Goal: Check status: Check status

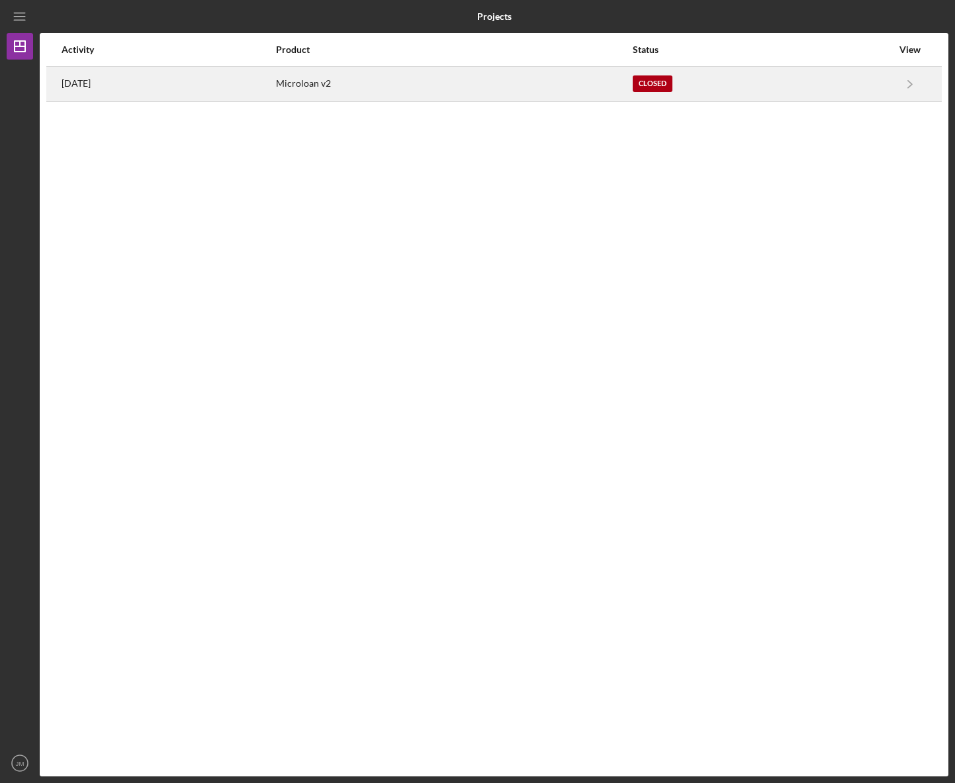
click at [526, 79] on div "Microloan v2" at bounding box center [454, 84] width 356 height 33
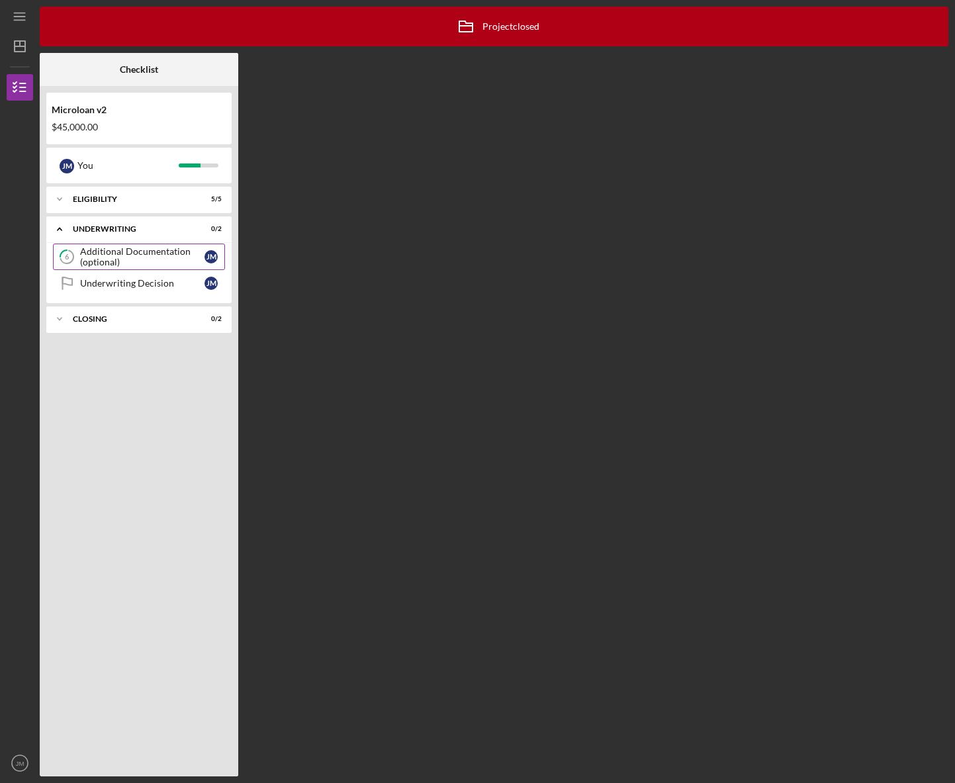
click at [142, 252] on div "Additional Documentation (optional)" at bounding box center [142, 256] width 124 height 21
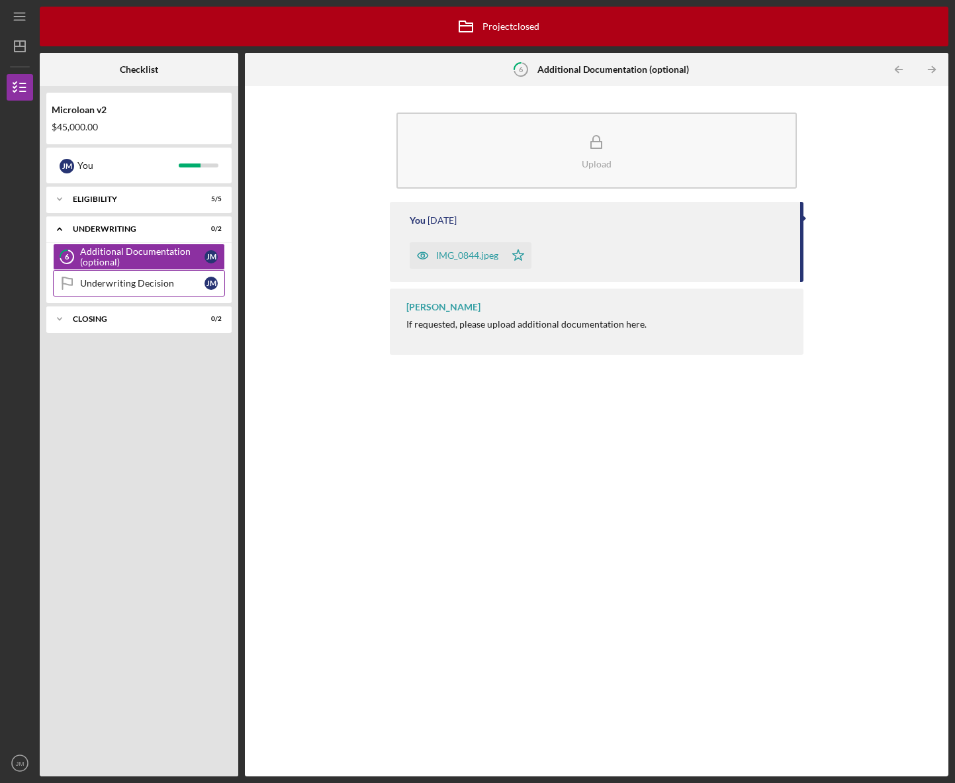
click at [140, 294] on link "Underwriting Decision Underwriting Decision [PERSON_NAME]" at bounding box center [139, 283] width 172 height 26
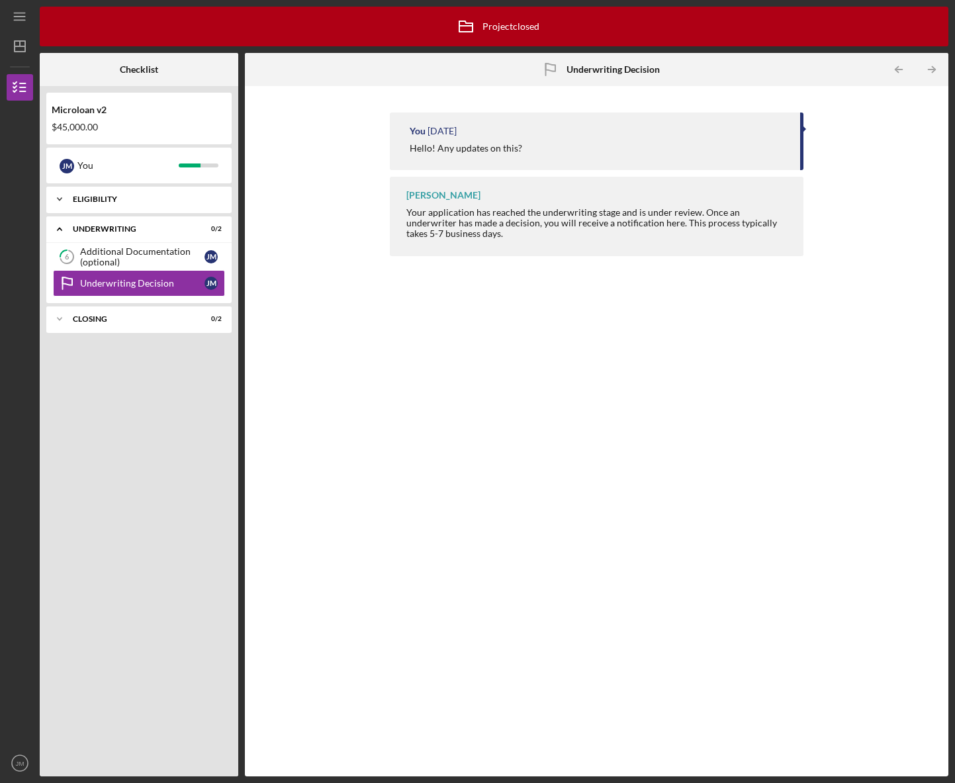
click at [114, 202] on div "Eligibility" at bounding box center [144, 199] width 142 height 8
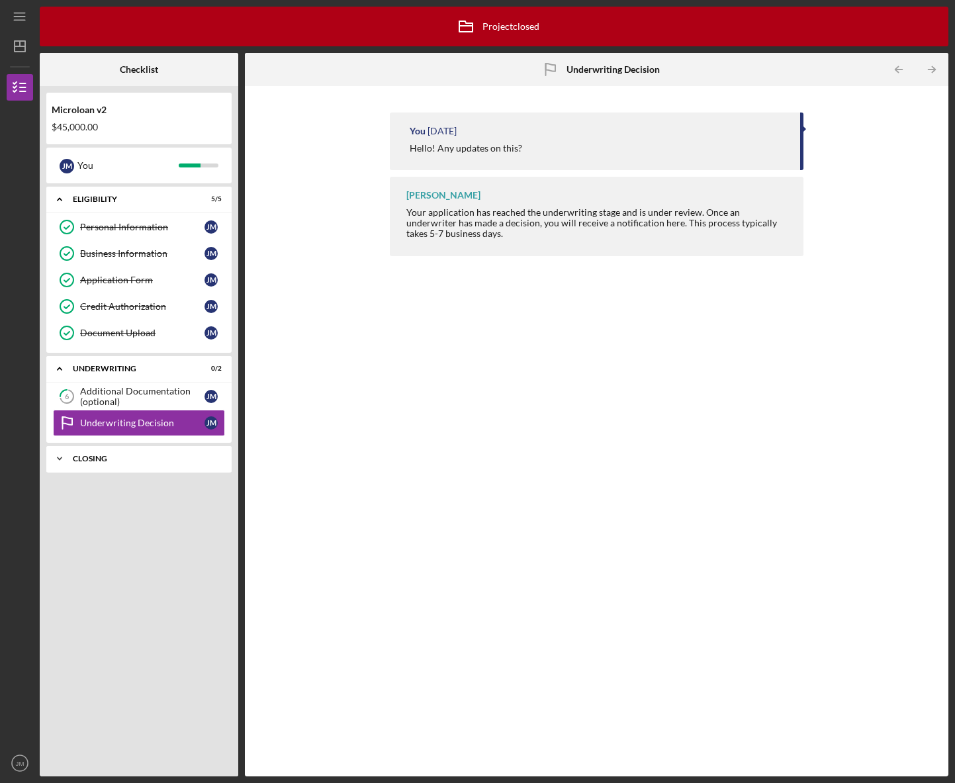
click at [112, 458] on div "Closing" at bounding box center [144, 459] width 142 height 8
click at [120, 494] on link "Cancelled Check 7 Cancelled Check [PERSON_NAME]" at bounding box center [139, 486] width 172 height 26
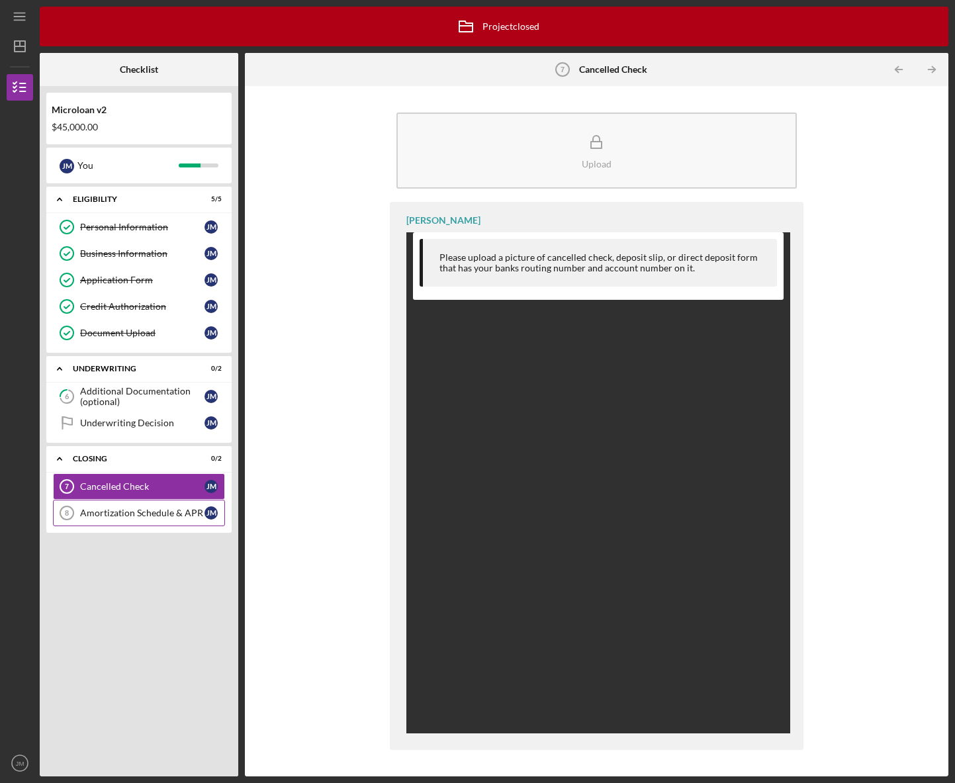
click at [124, 516] on div "Amortization Schedule & APR" at bounding box center [142, 513] width 124 height 11
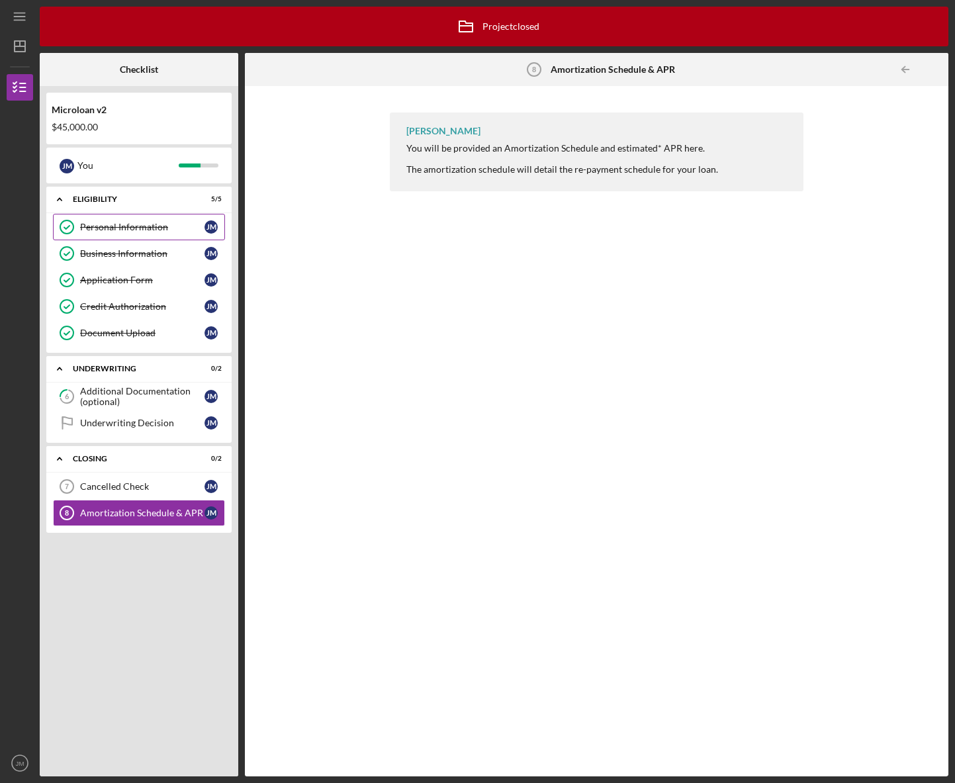
click at [115, 219] on link "Personal Information Personal Information [PERSON_NAME]" at bounding box center [139, 227] width 172 height 26
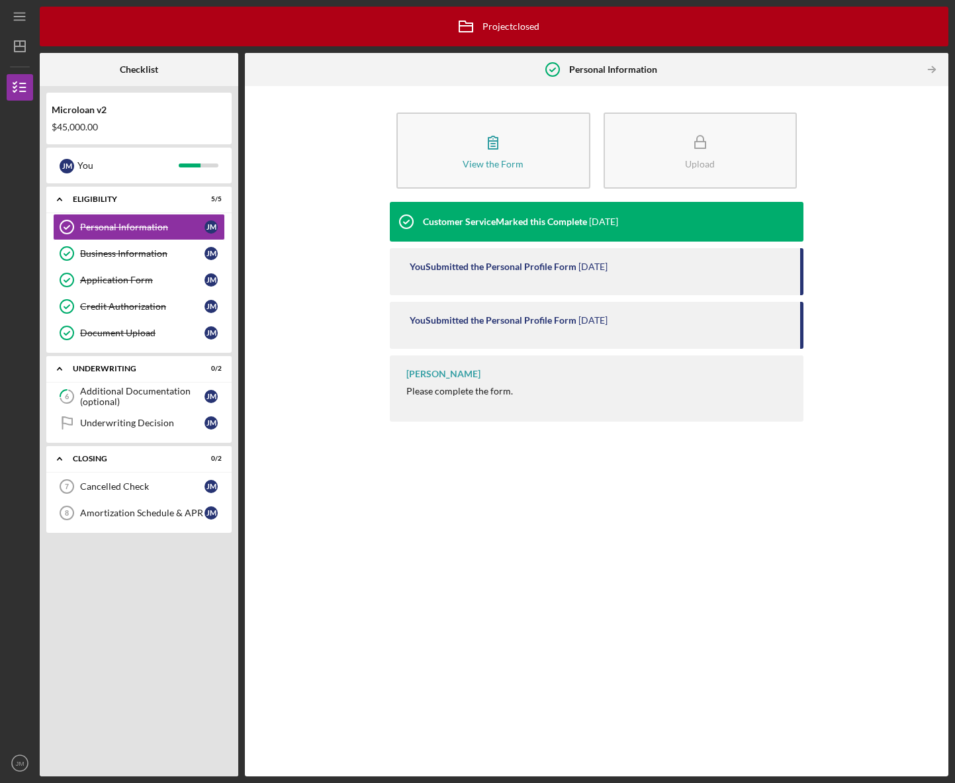
click at [643, 542] on div "Customer Service Marked this Complete [DATE] You Submitted the Personal Profile…" at bounding box center [597, 479] width 414 height 555
click at [105, 422] on div "Underwriting Decision" at bounding box center [142, 423] width 124 height 11
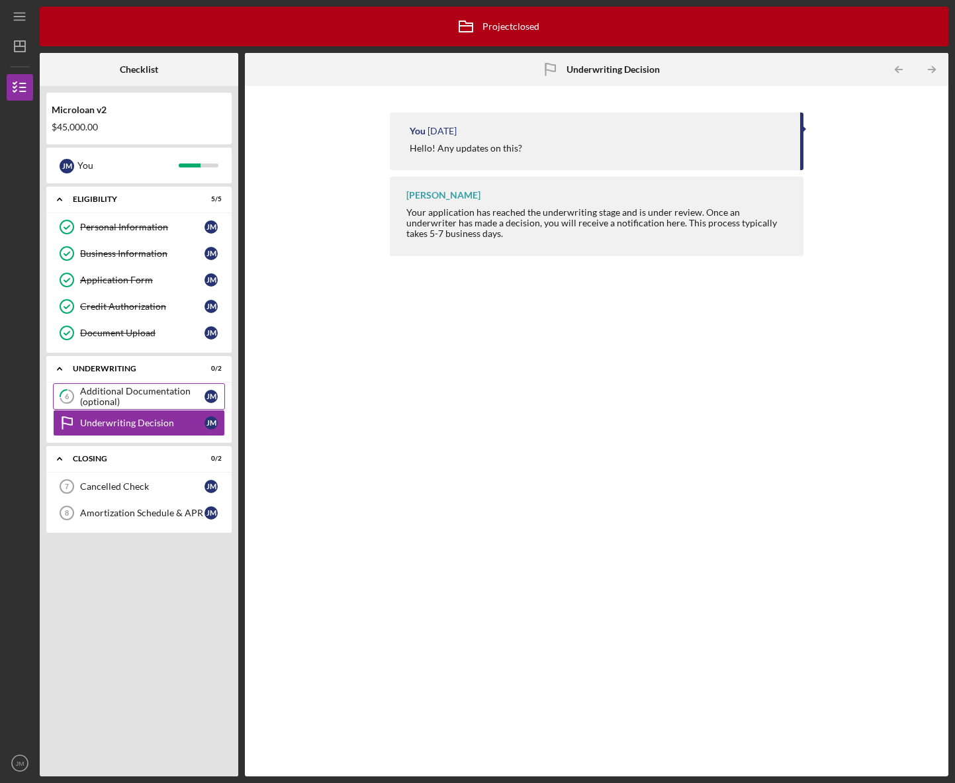
click at [111, 396] on div "Additional Documentation (optional)" at bounding box center [142, 396] width 124 height 21
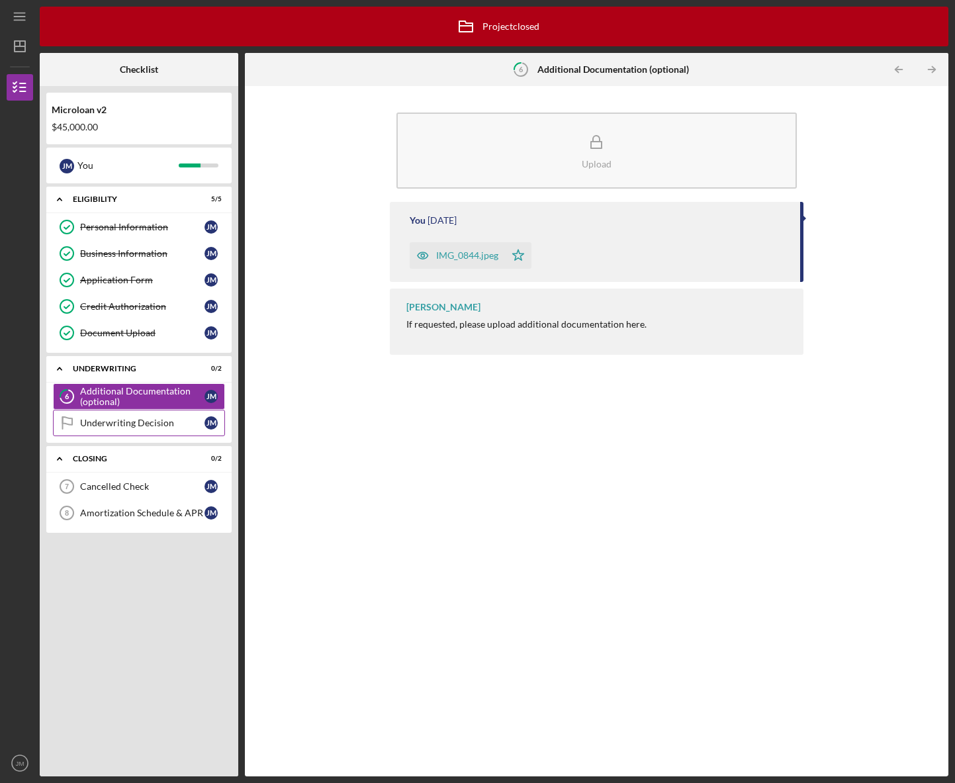
click at [104, 423] on div "Underwriting Decision" at bounding box center [142, 423] width 124 height 11
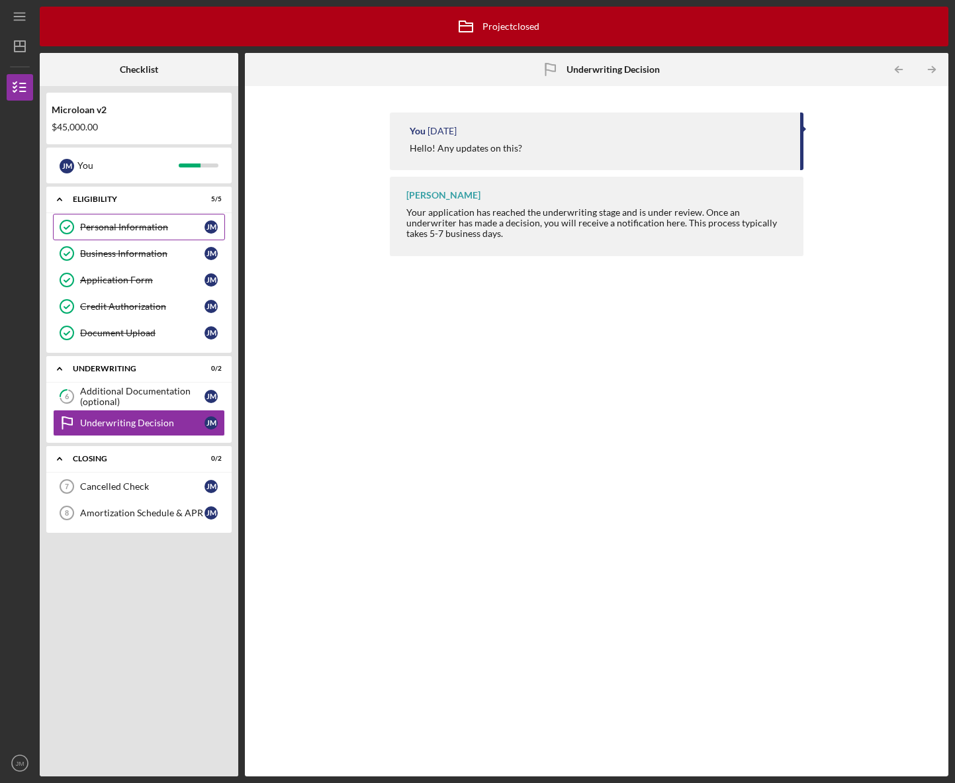
click at [113, 221] on link "Personal Information Personal Information [PERSON_NAME]" at bounding box center [139, 227] width 172 height 26
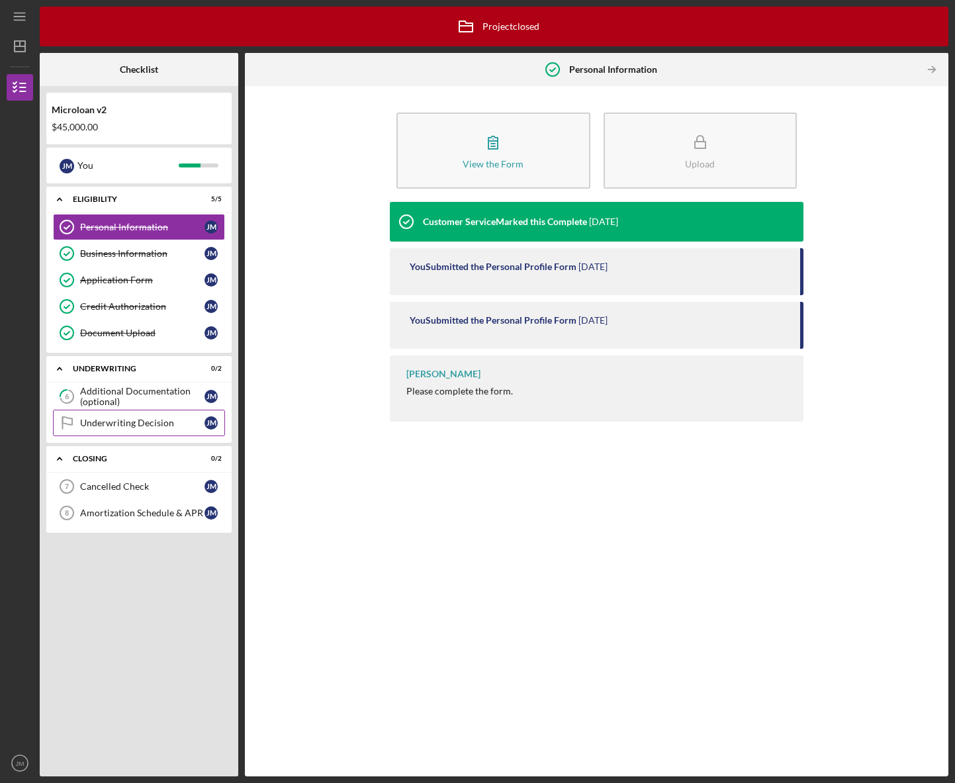
click at [124, 429] on link "Underwriting Decision Underwriting Decision [PERSON_NAME]" at bounding box center [139, 423] width 172 height 26
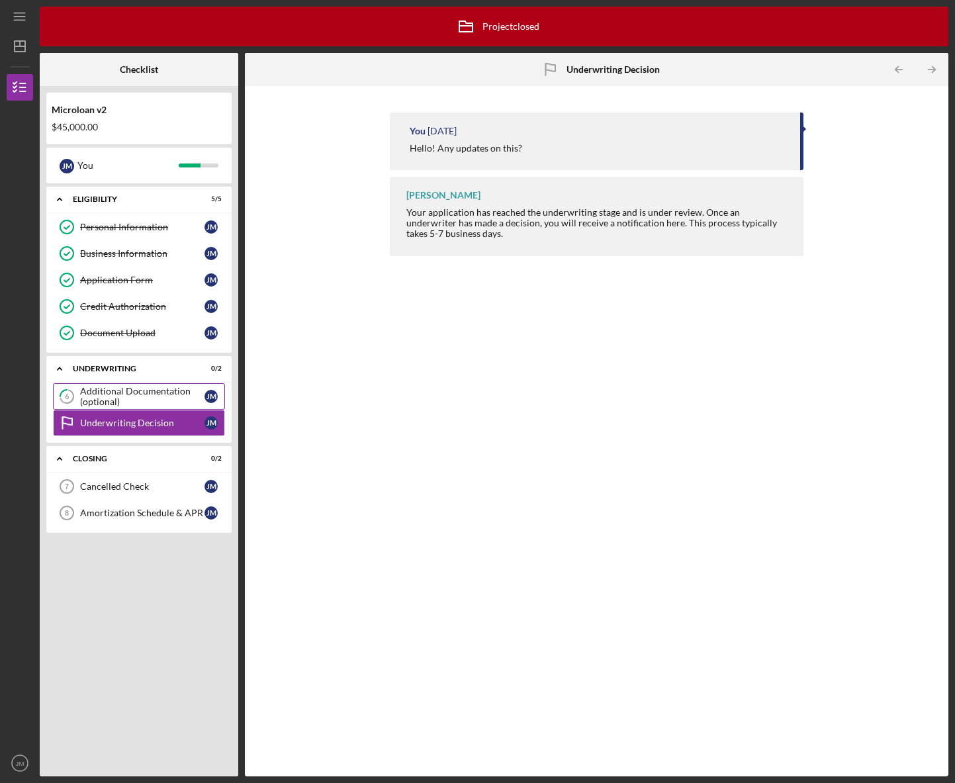
click at [132, 397] on div "Additional Documentation (optional)" at bounding box center [142, 396] width 124 height 21
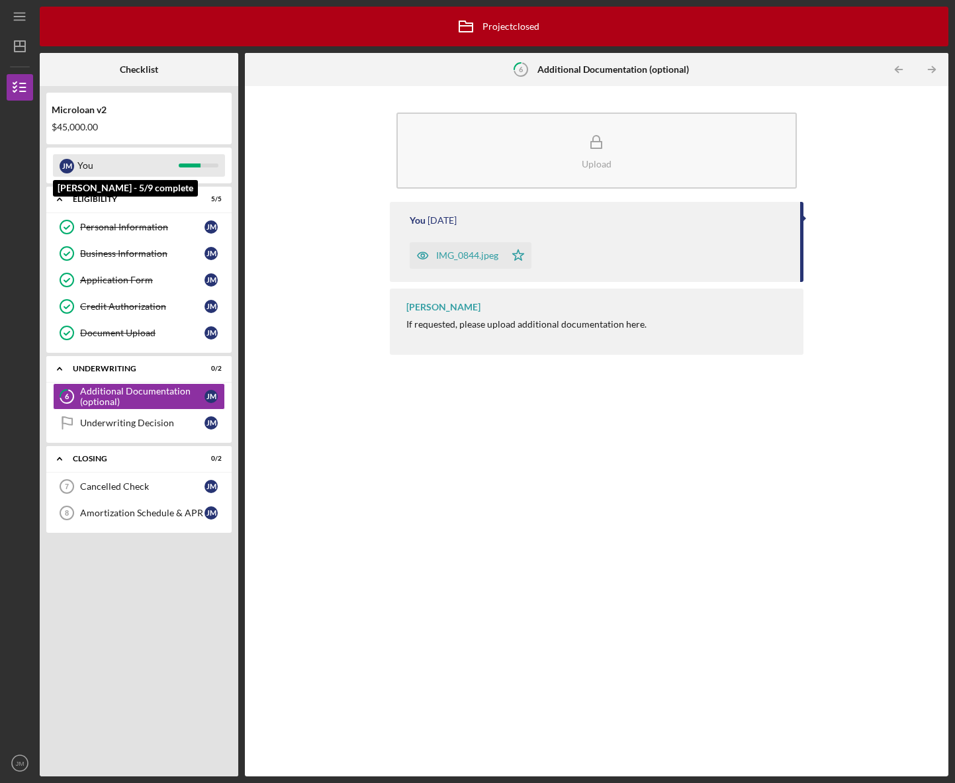
click at [177, 167] on div "You" at bounding box center [127, 165] width 101 height 23
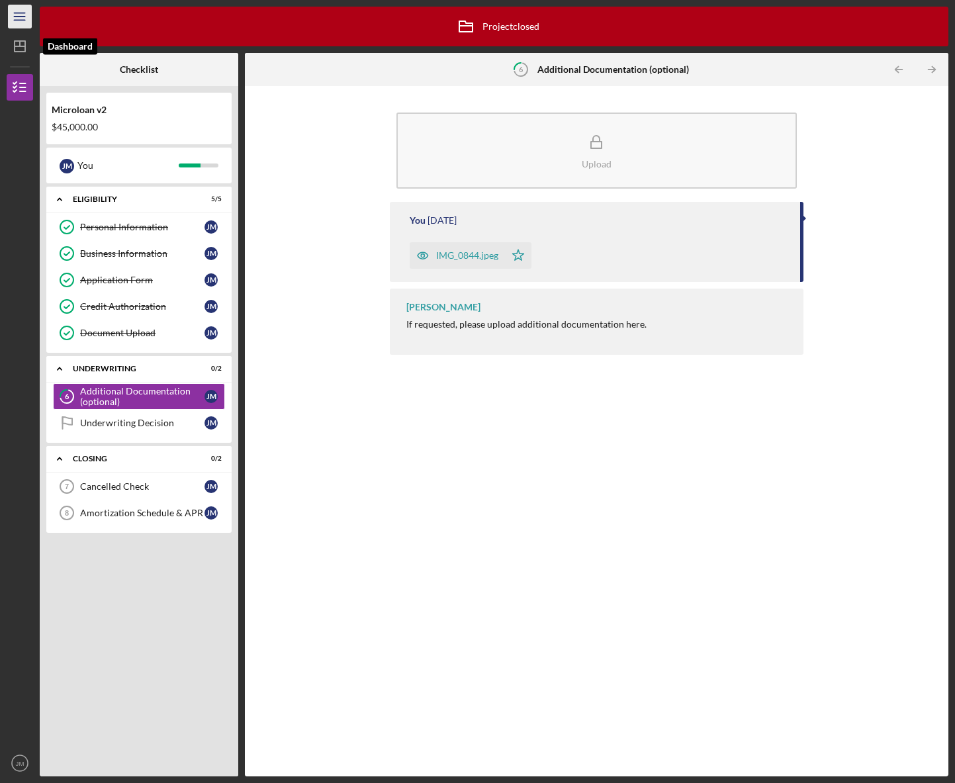
drag, startPoint x: 26, startPoint y: 47, endPoint x: 27, endPoint y: 25, distance: 21.9
click at [26, 47] on icon "Icon/Dashboard" at bounding box center [19, 46] width 33 height 33
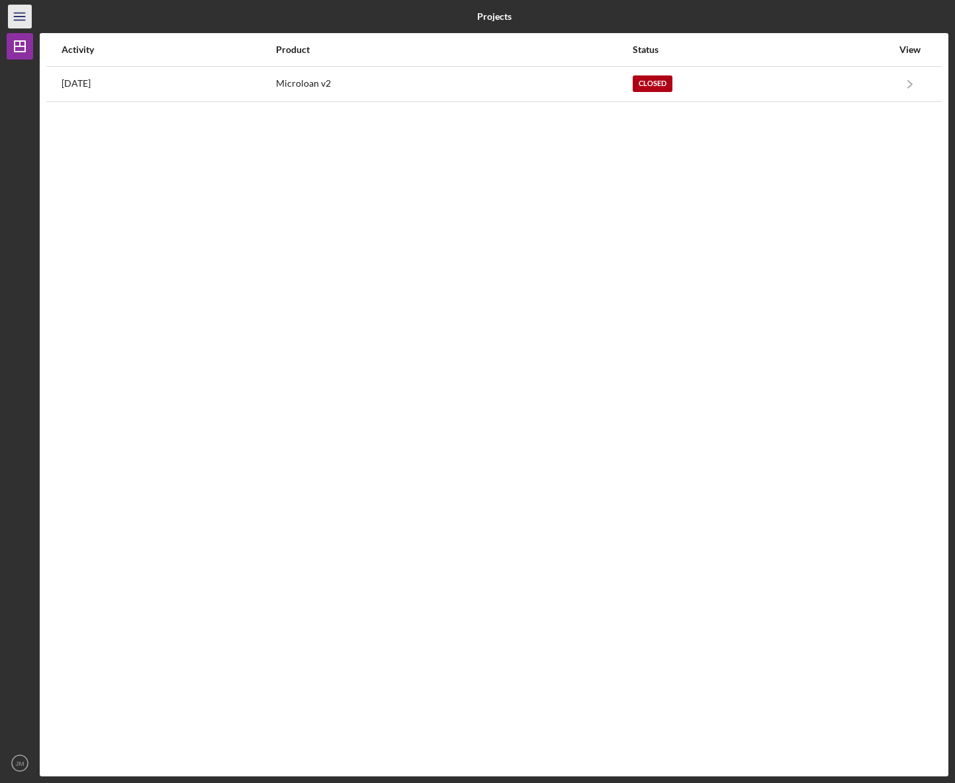
click at [24, 16] on icon "Icon/Menu" at bounding box center [20, 17] width 30 height 30
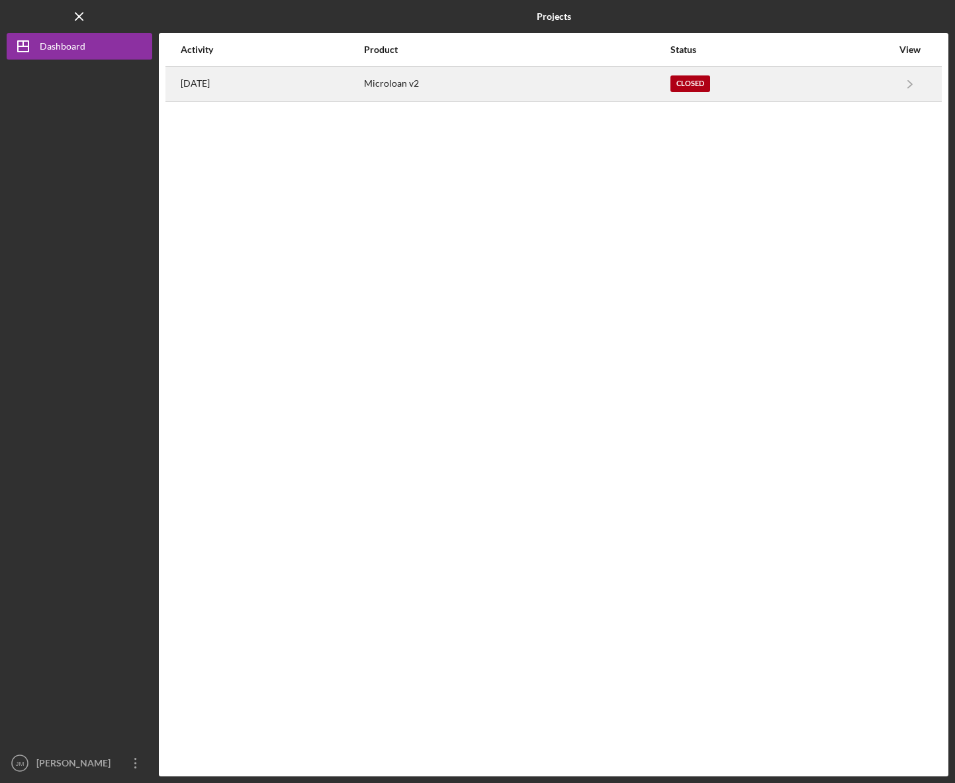
click at [420, 72] on div "Microloan v2" at bounding box center [516, 84] width 305 height 33
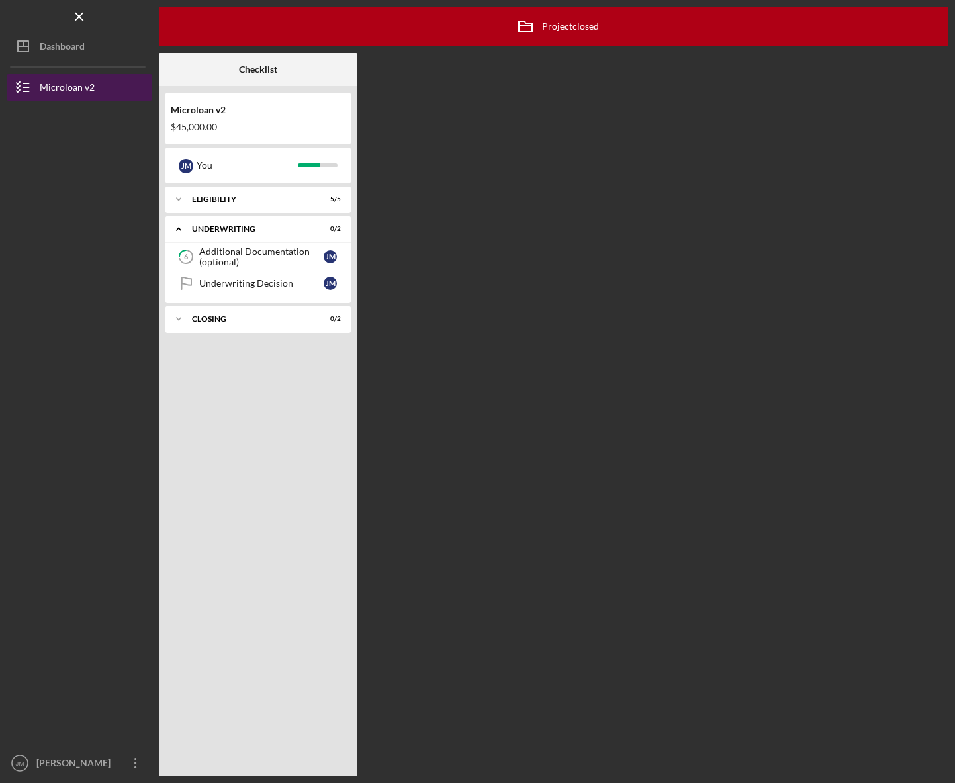
click at [95, 95] on button "Microloan v2" at bounding box center [80, 87] width 146 height 26
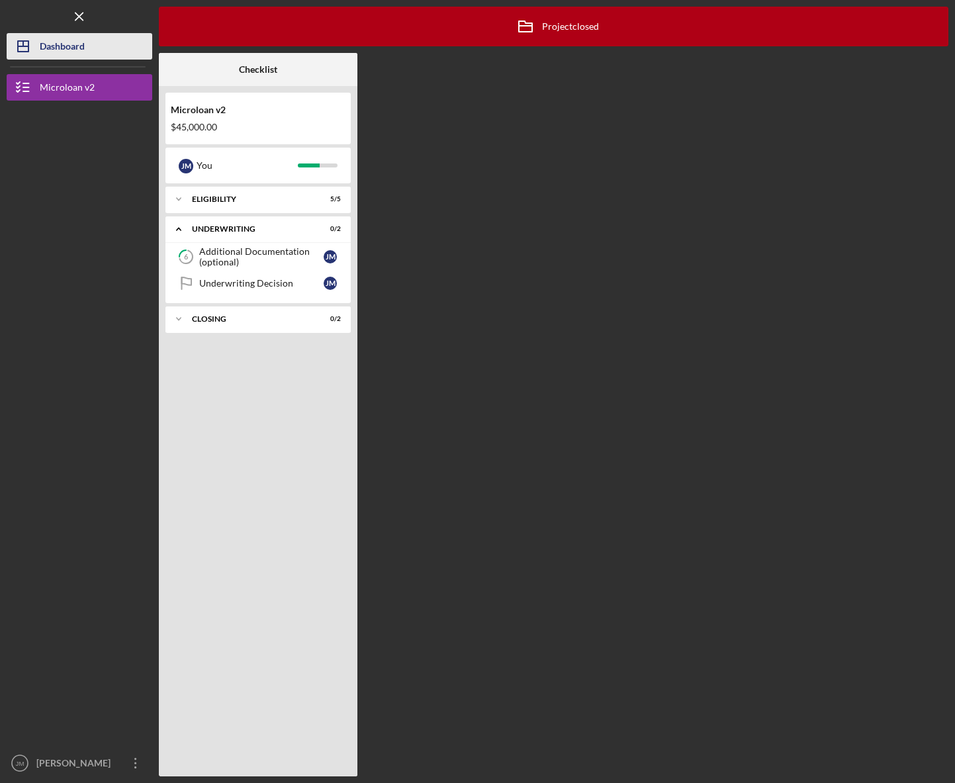
click at [40, 46] on div "Dashboard" at bounding box center [62, 48] width 45 height 30
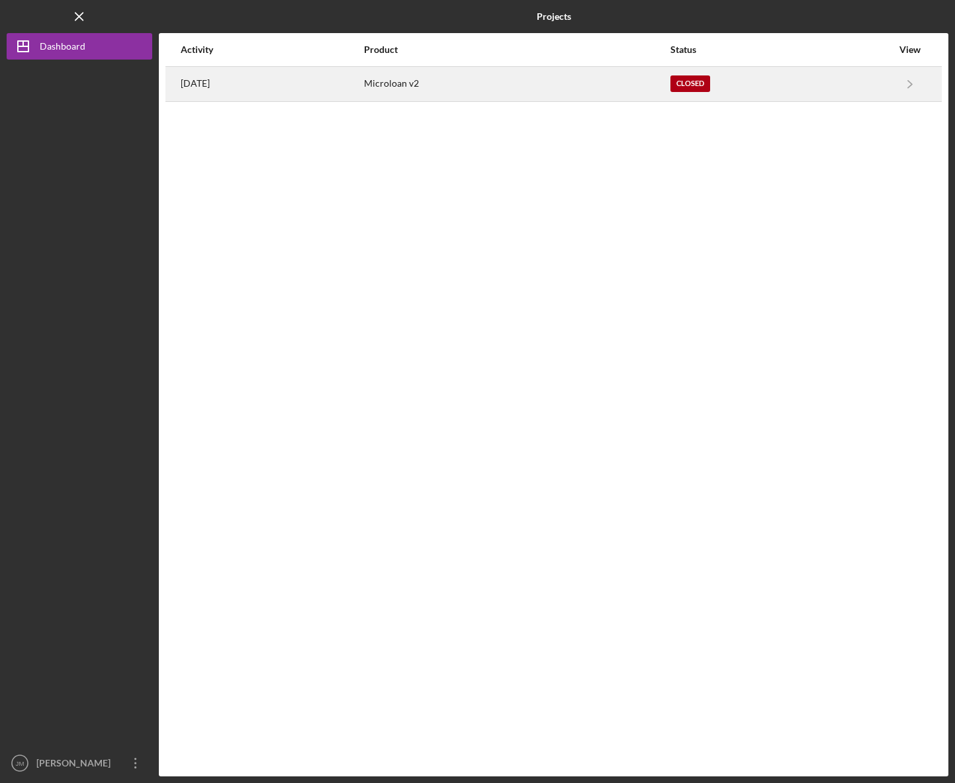
click at [633, 92] on div "Microloan v2" at bounding box center [516, 84] width 305 height 33
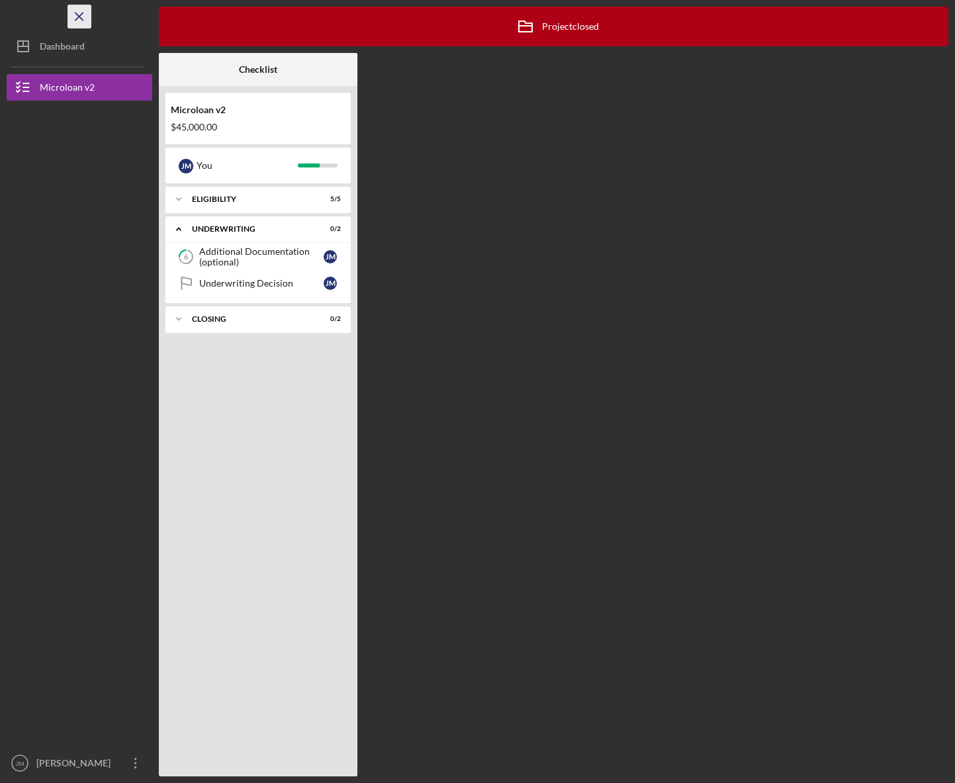
click at [78, 16] on line "button" at bounding box center [78, 16] width 7 height 7
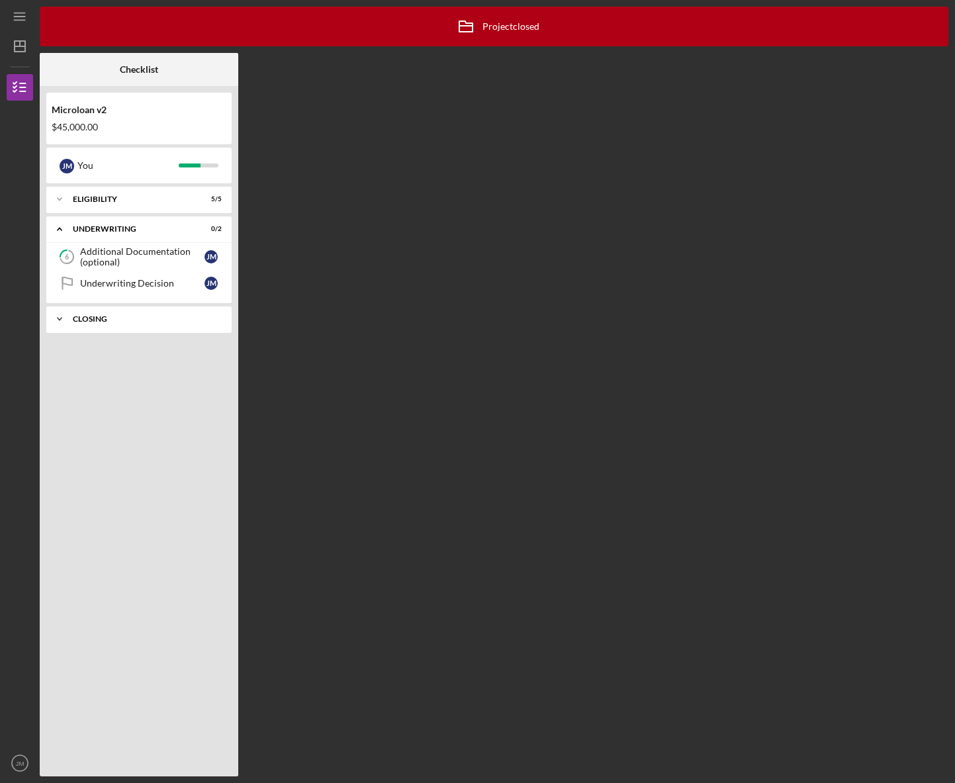
click at [102, 320] on div "Closing" at bounding box center [144, 319] width 142 height 8
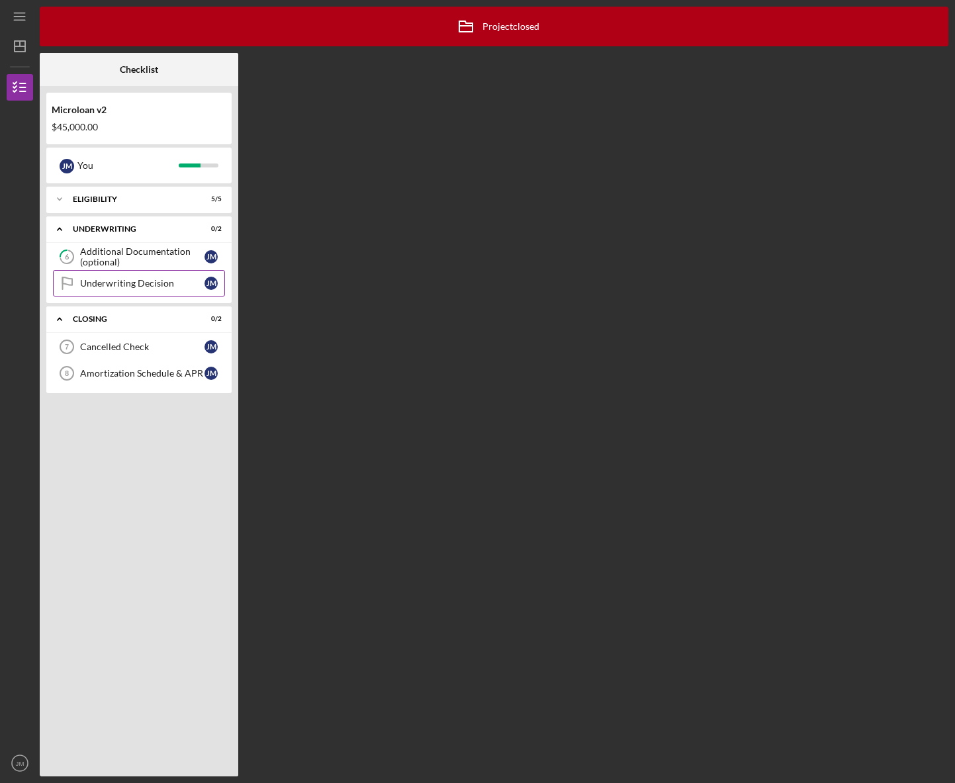
click at [105, 286] on div "Underwriting Decision" at bounding box center [142, 283] width 124 height 11
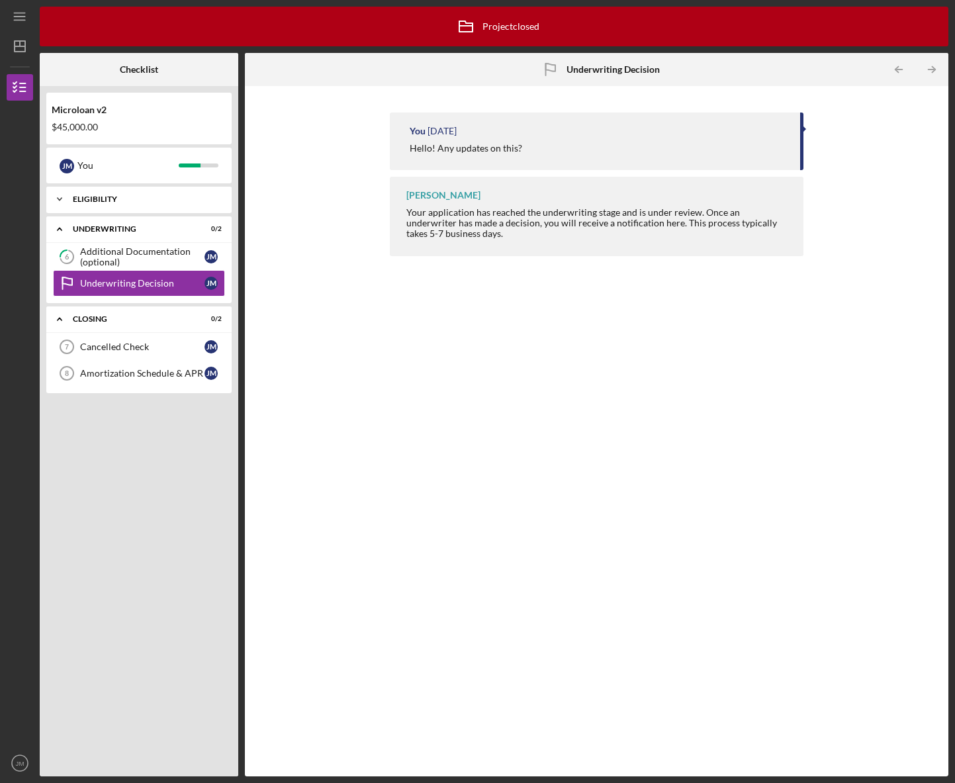
click at [91, 191] on div "Icon/Expander Eligibility 5 / 5" at bounding box center [138, 199] width 185 height 26
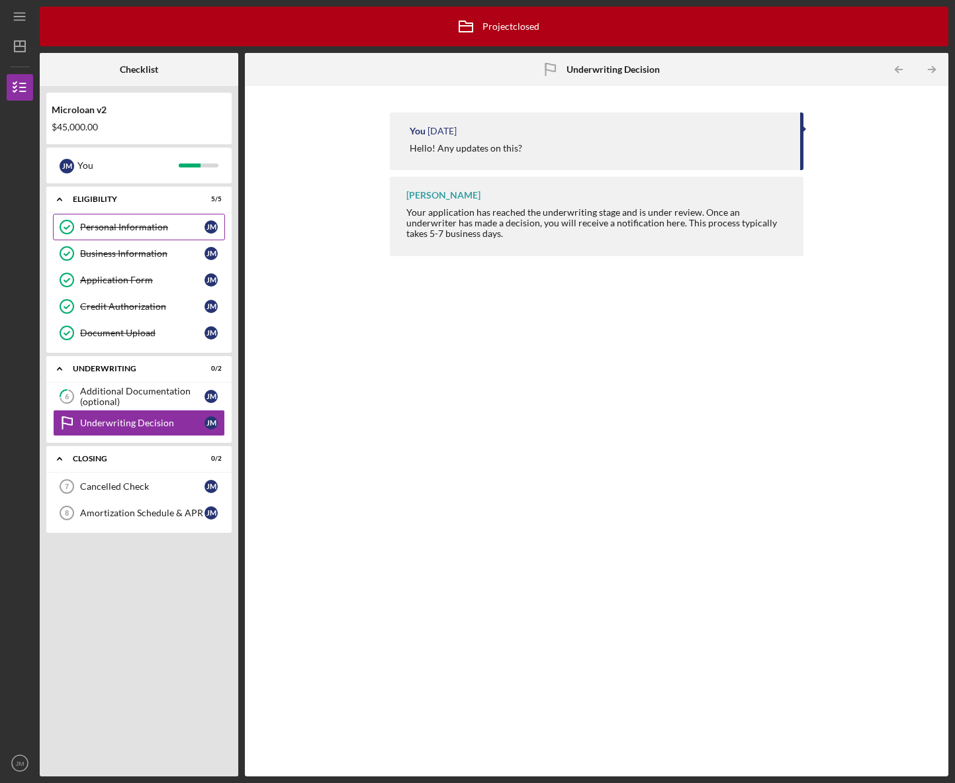
click at [105, 231] on div "Personal Information" at bounding box center [142, 227] width 124 height 11
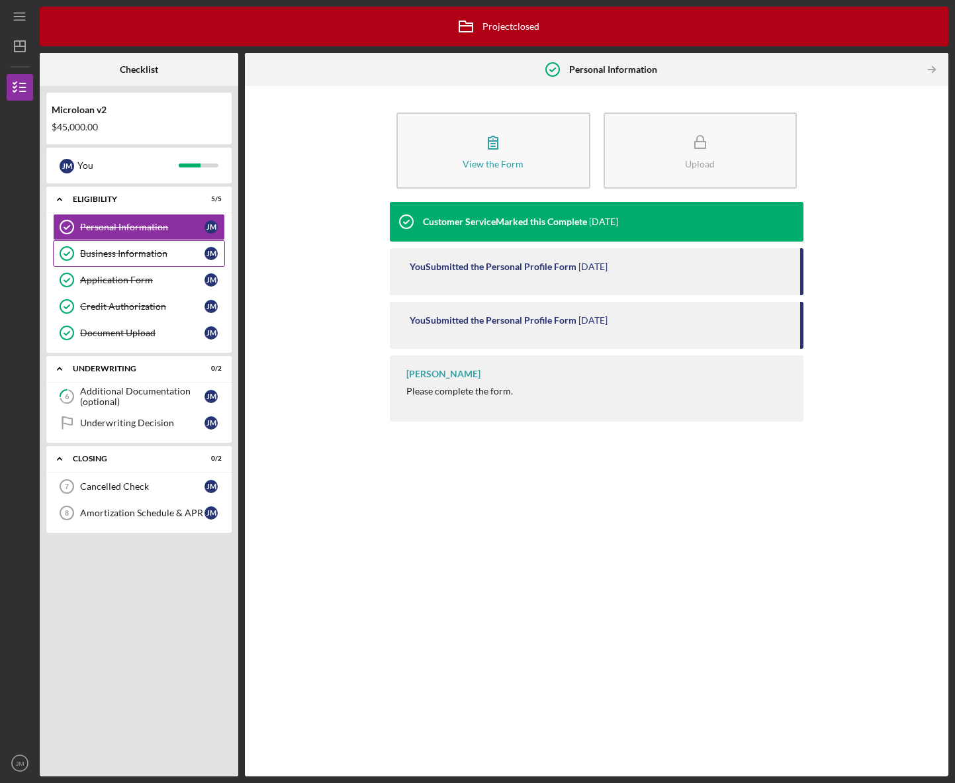
click at [118, 267] on link "Business Information Business Information [PERSON_NAME]" at bounding box center [139, 253] width 172 height 26
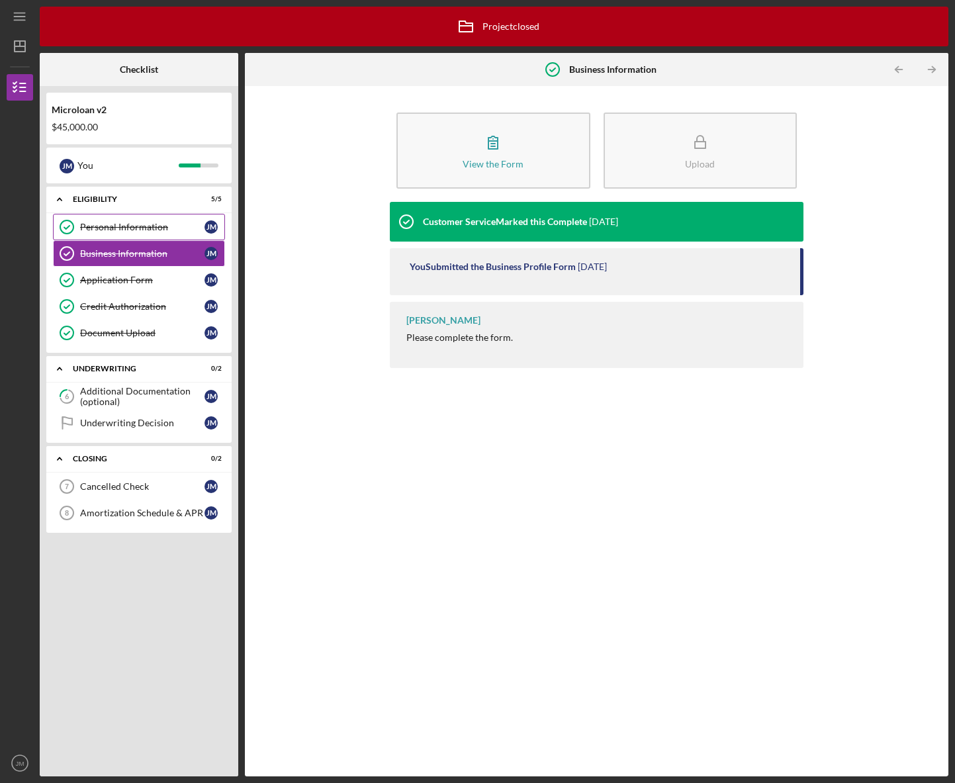
click at [127, 232] on div "Personal Information" at bounding box center [142, 227] width 124 height 11
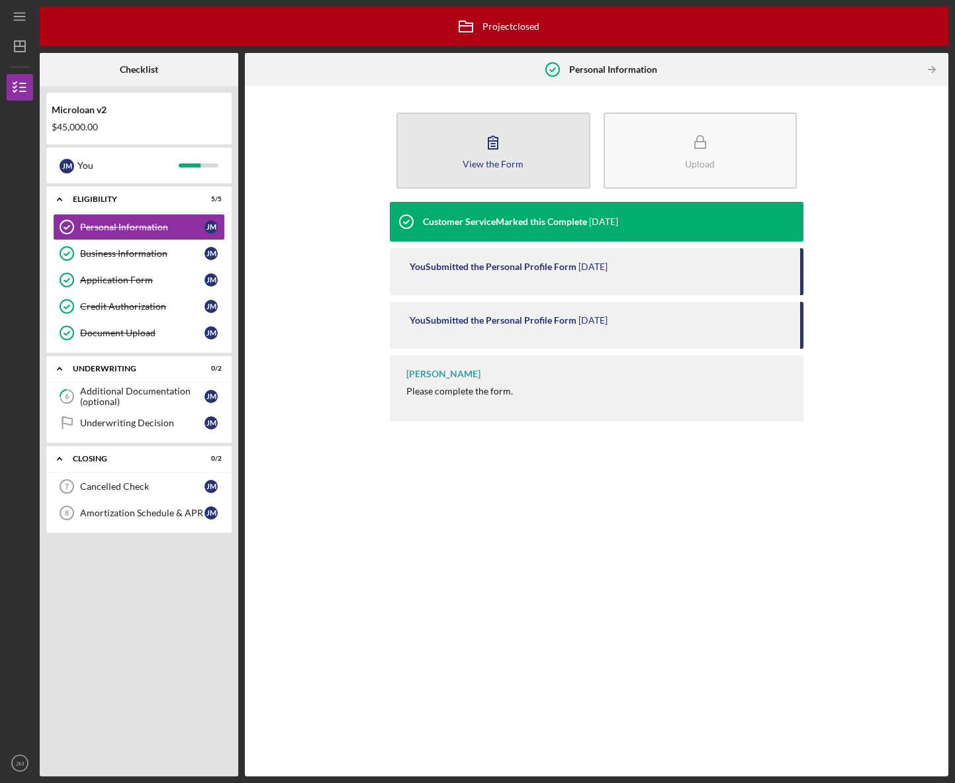
click at [469, 164] on div "View the Form" at bounding box center [493, 164] width 61 height 10
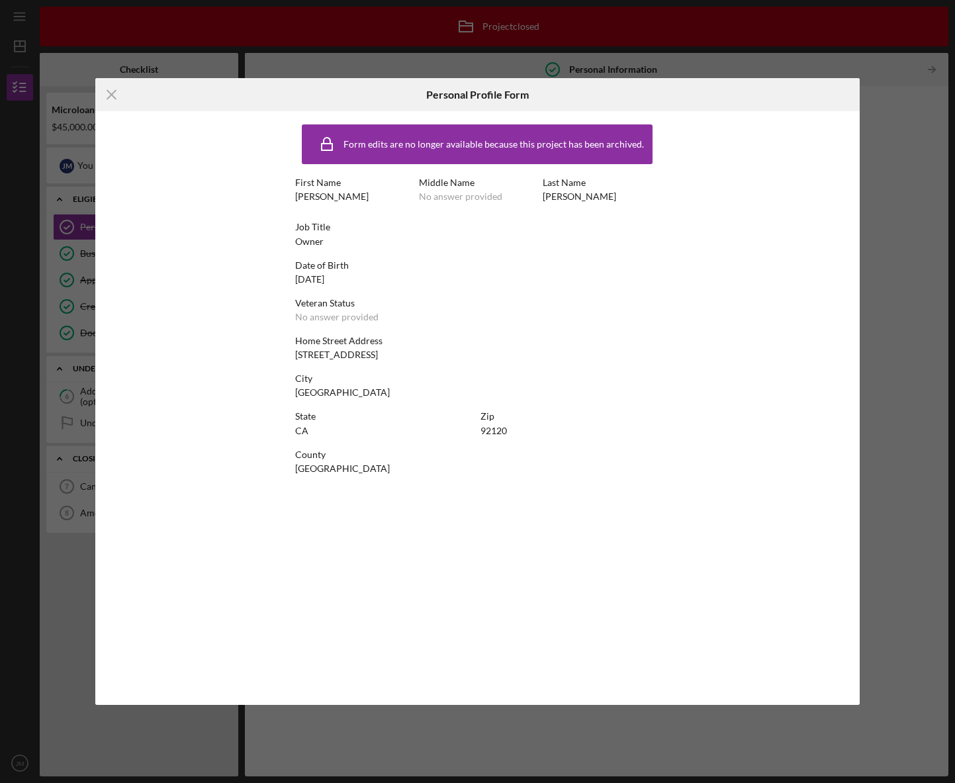
click at [113, 95] on line at bounding box center [111, 95] width 9 height 9
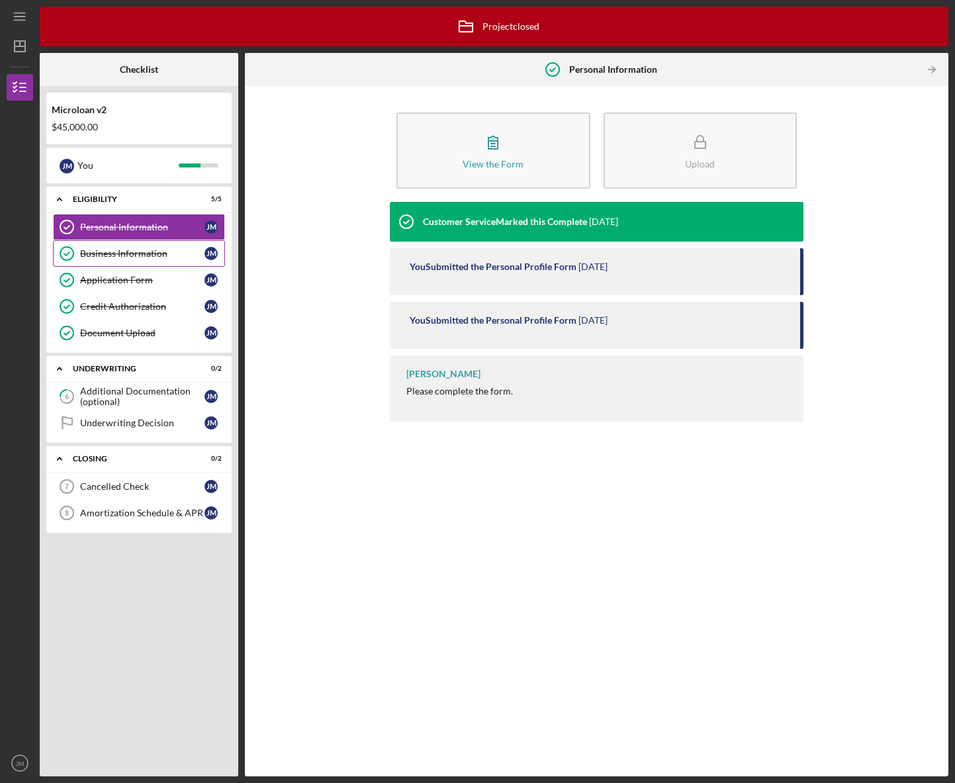
click at [97, 261] on link "Business Information Business Information [PERSON_NAME]" at bounding box center [139, 253] width 172 height 26
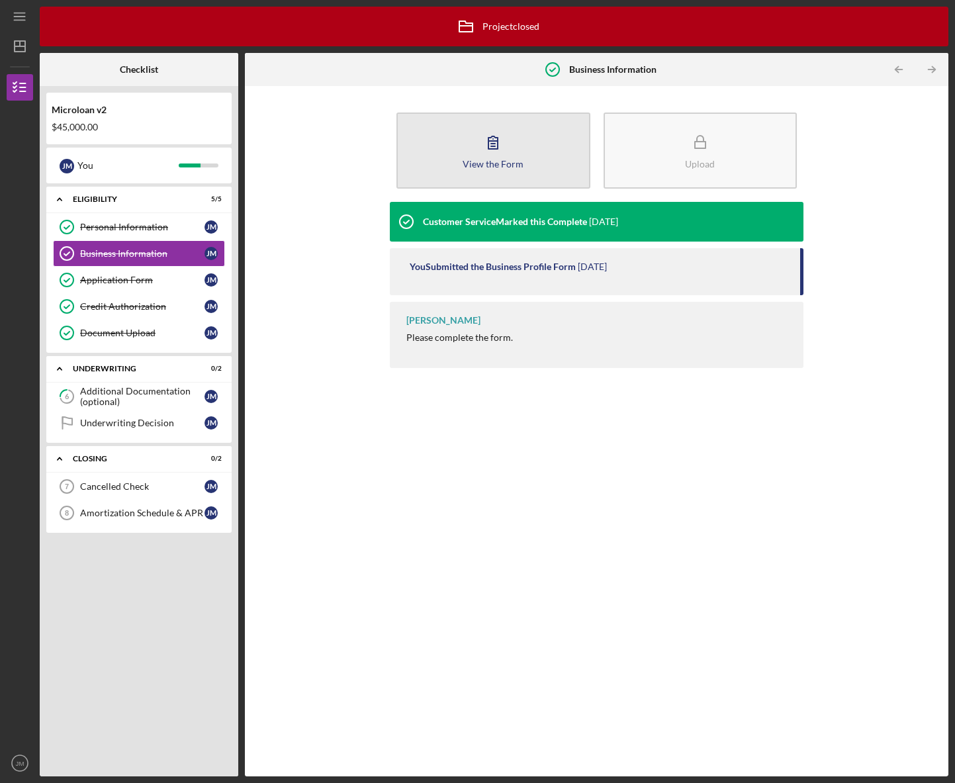
click at [461, 150] on button "View the Form Form" at bounding box center [494, 151] width 194 height 76
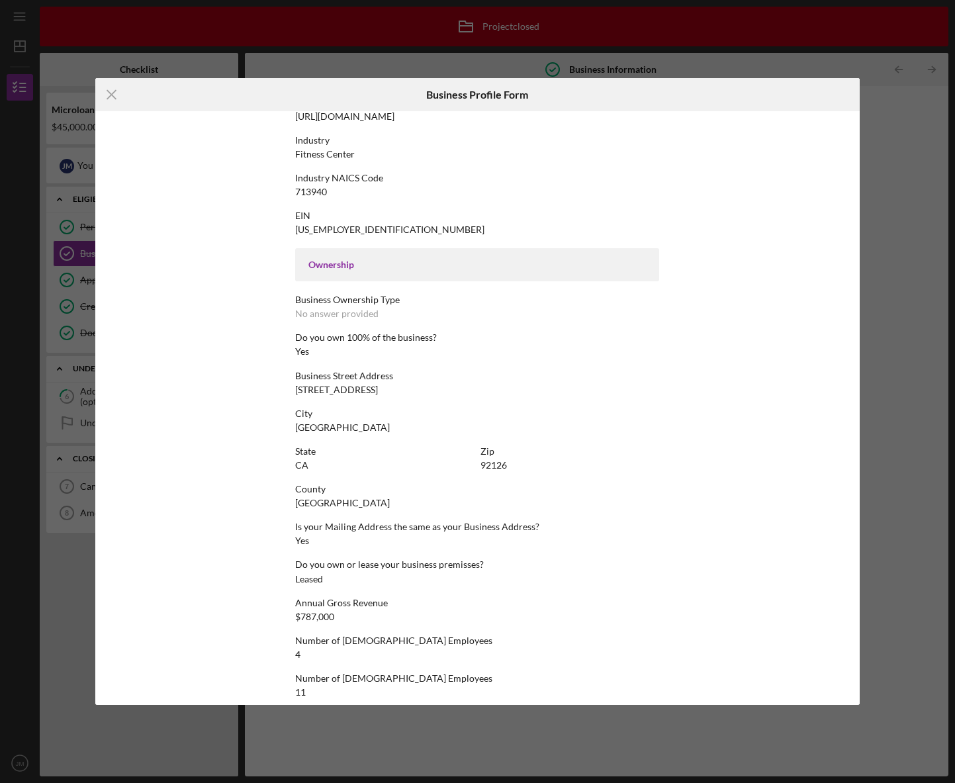
scroll to position [321, 0]
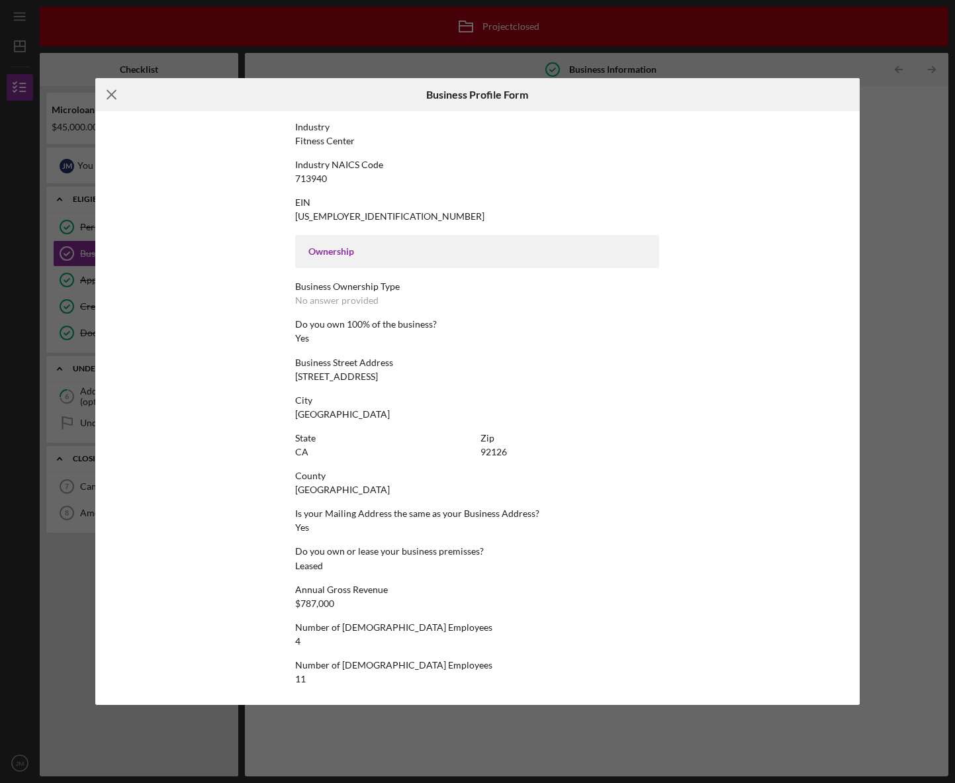
click at [113, 90] on icon "Icon/Menu Close" at bounding box center [111, 94] width 33 height 33
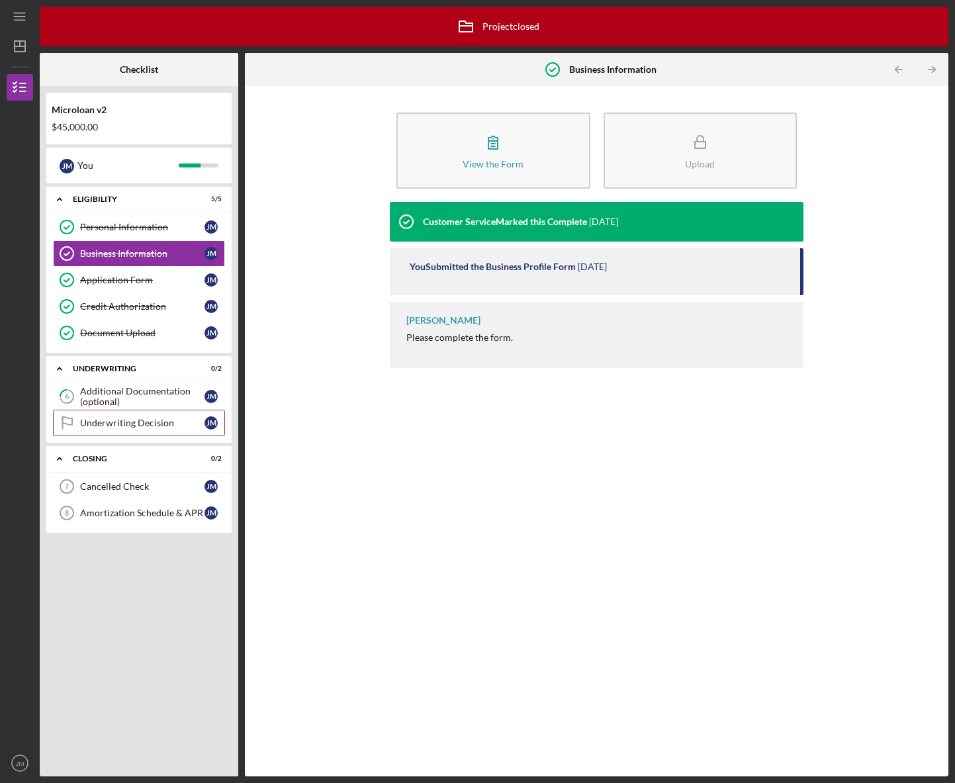
click at [144, 422] on div "Underwriting Decision" at bounding box center [142, 423] width 124 height 11
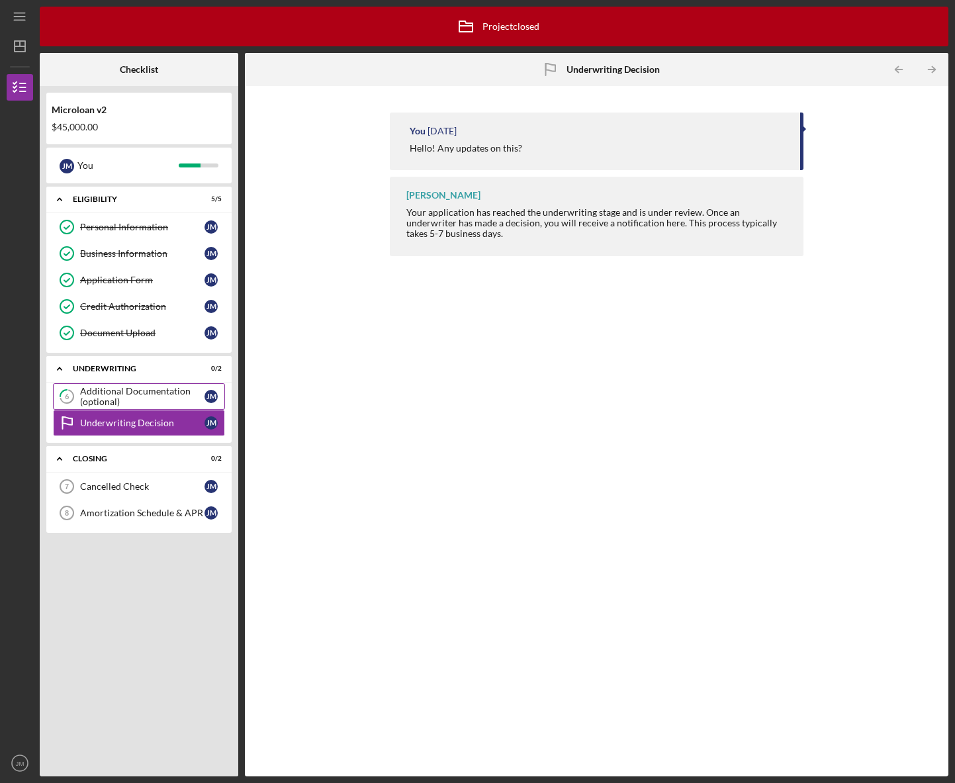
click at [148, 389] on div "Additional Documentation (optional)" at bounding box center [142, 396] width 124 height 21
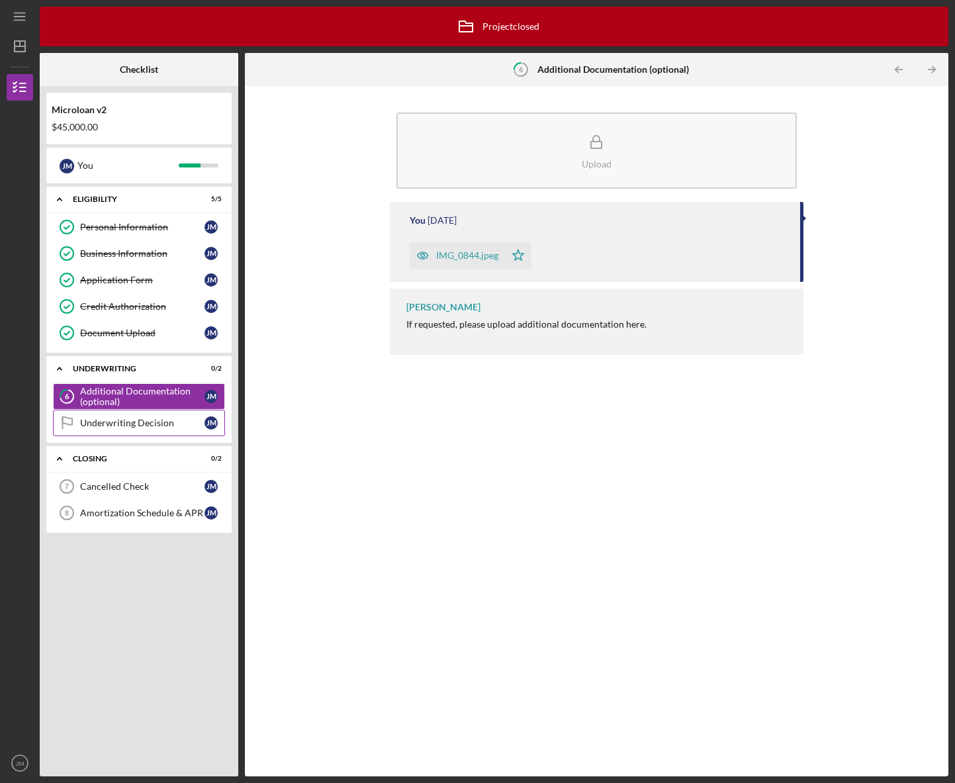
click at [144, 420] on div "Underwriting Decision" at bounding box center [142, 423] width 124 height 11
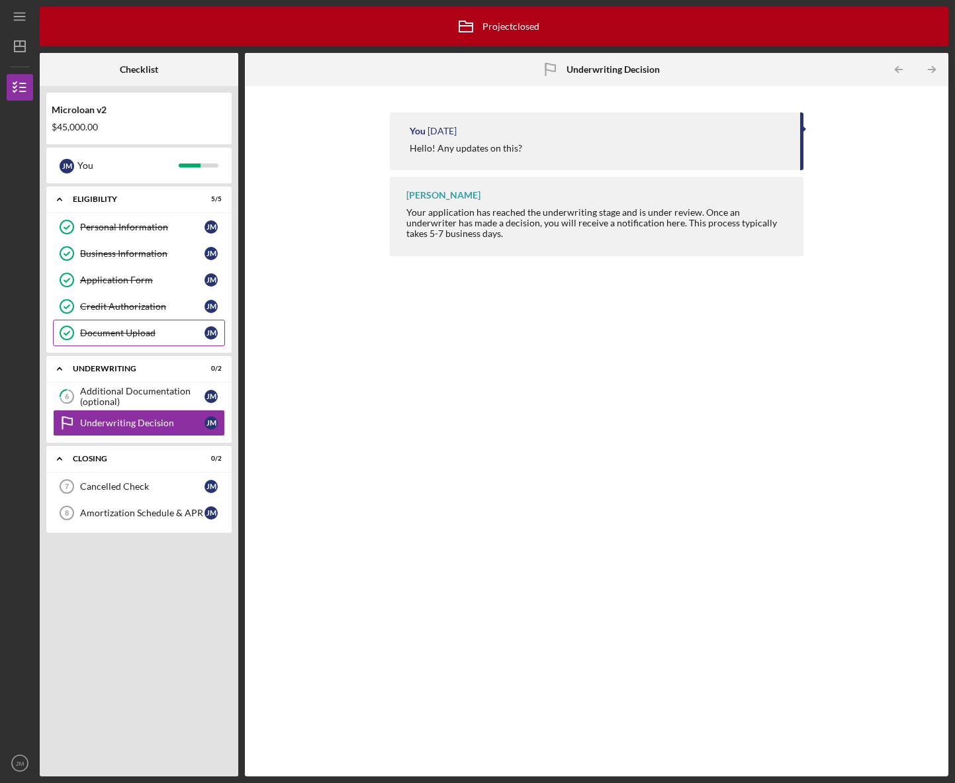
click at [125, 338] on div "Document Upload" at bounding box center [142, 333] width 124 height 11
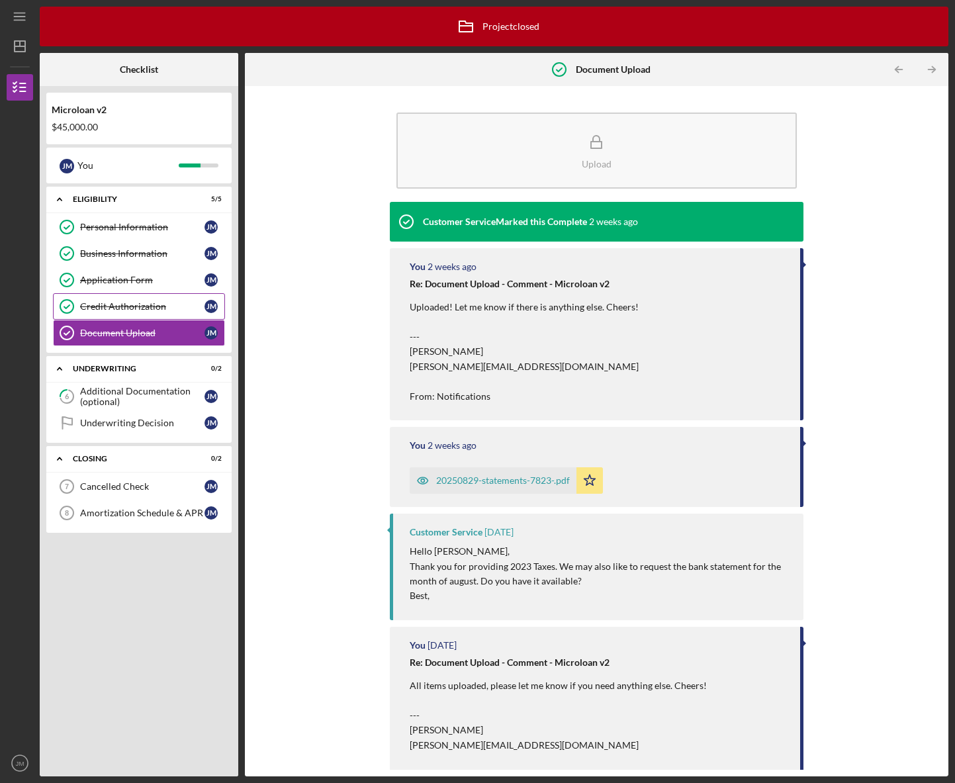
click at [115, 305] on div "Credit Authorization" at bounding box center [142, 306] width 124 height 11
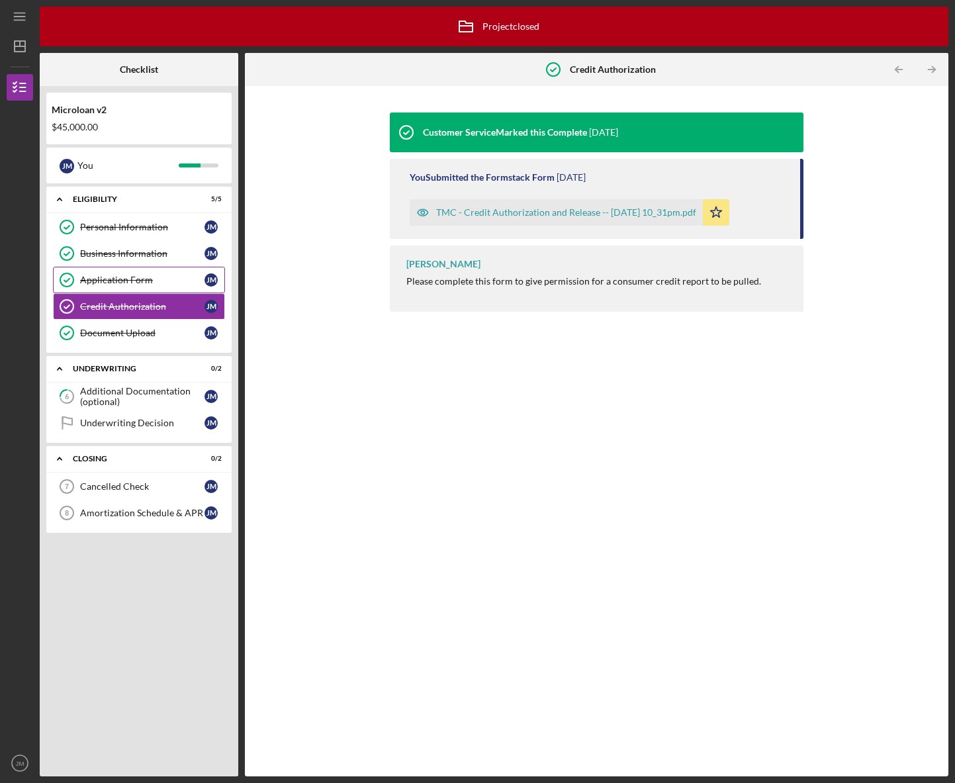
click at [129, 281] on div "Application Form" at bounding box center [142, 280] width 124 height 11
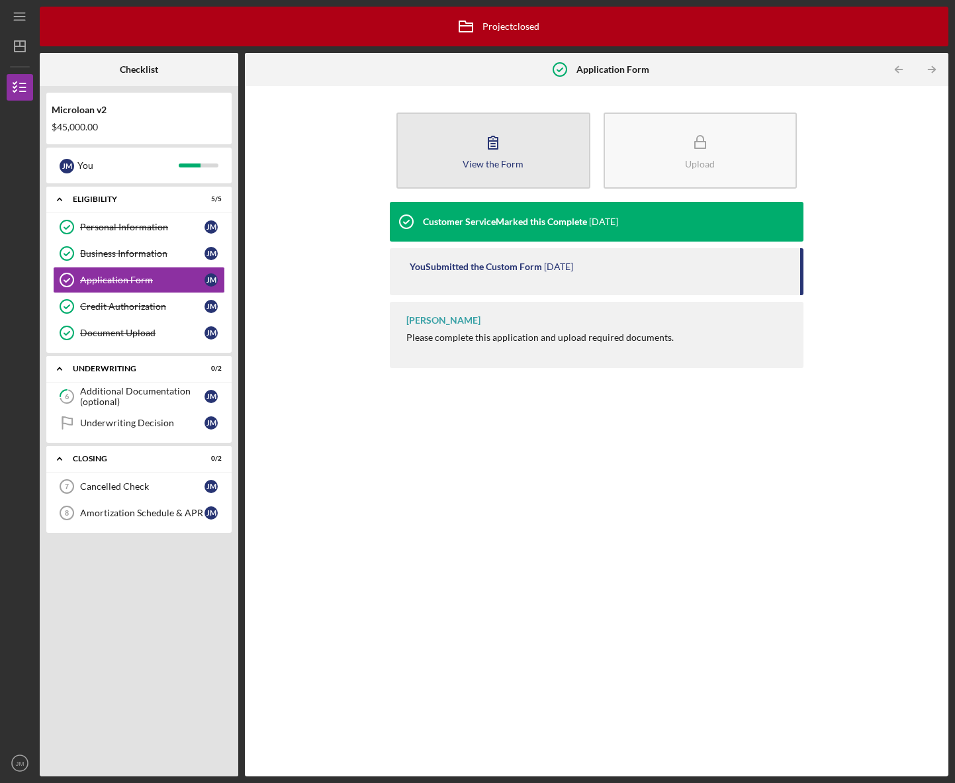
click at [506, 160] on div "View the Form" at bounding box center [493, 164] width 61 height 10
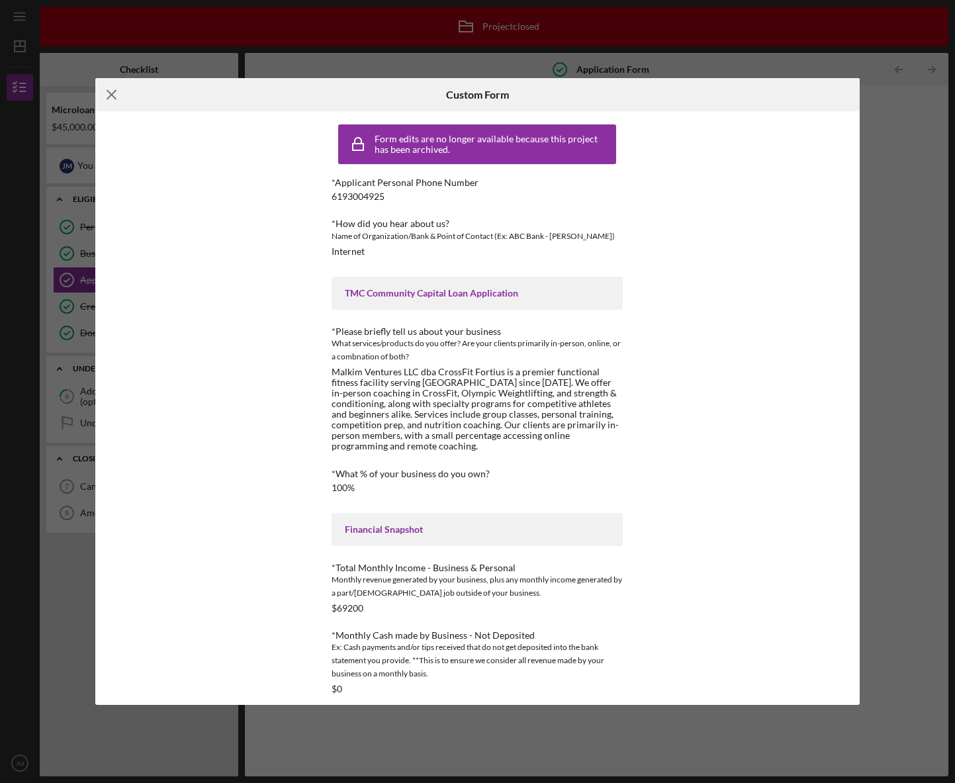
click at [113, 95] on line at bounding box center [111, 95] width 9 height 9
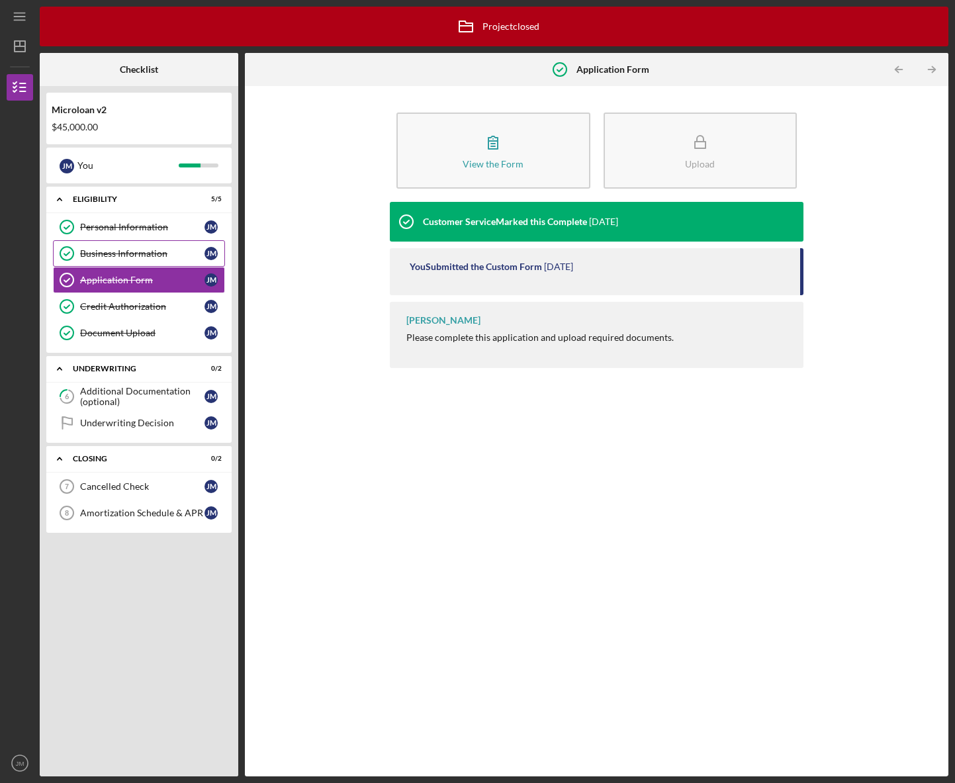
click at [121, 260] on link "Business Information Business Information [PERSON_NAME]" at bounding box center [139, 253] width 172 height 26
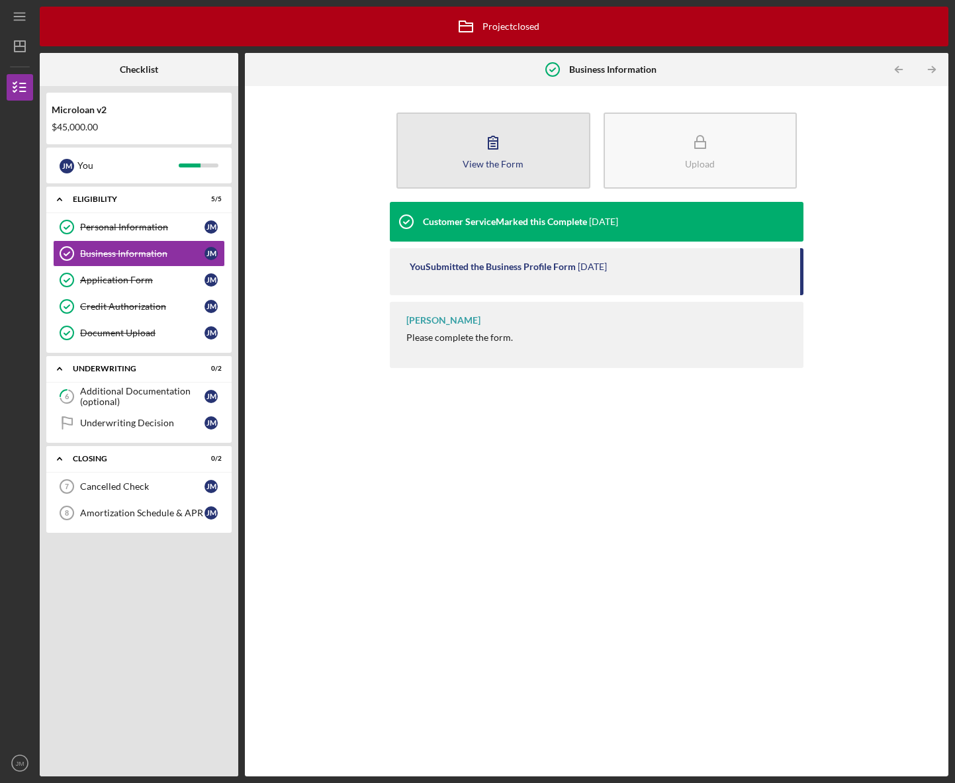
click at [509, 153] on icon "button" at bounding box center [493, 142] width 33 height 33
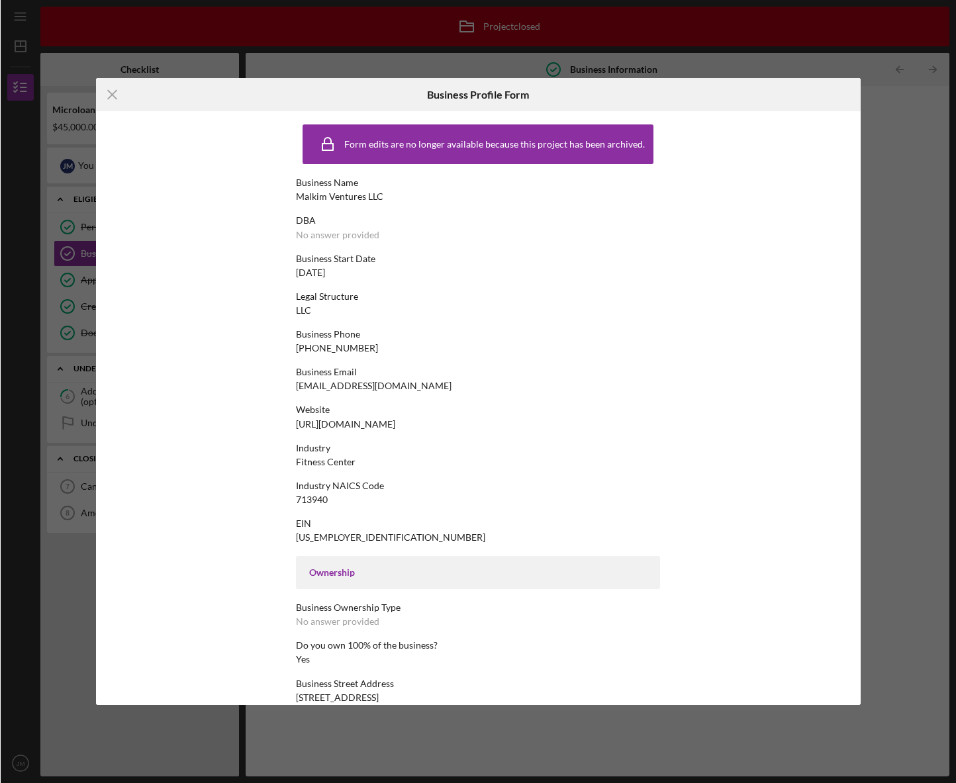
scroll to position [321, 0]
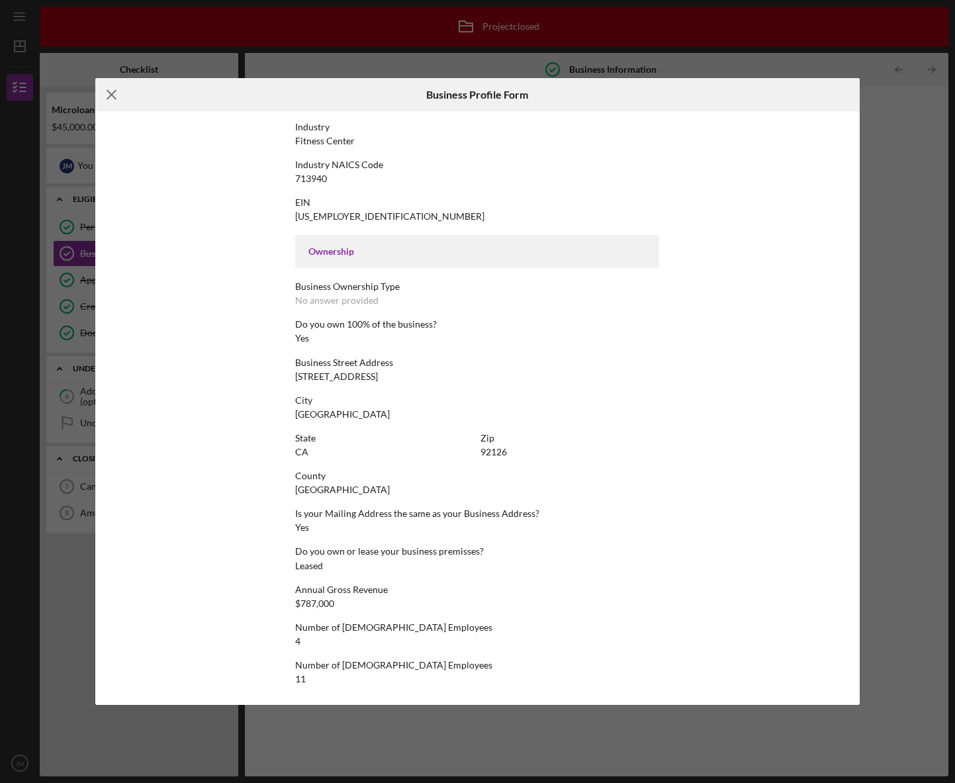
click at [120, 94] on icon "Icon/Menu Close" at bounding box center [111, 94] width 33 height 33
